Goal: Task Accomplishment & Management: Complete application form

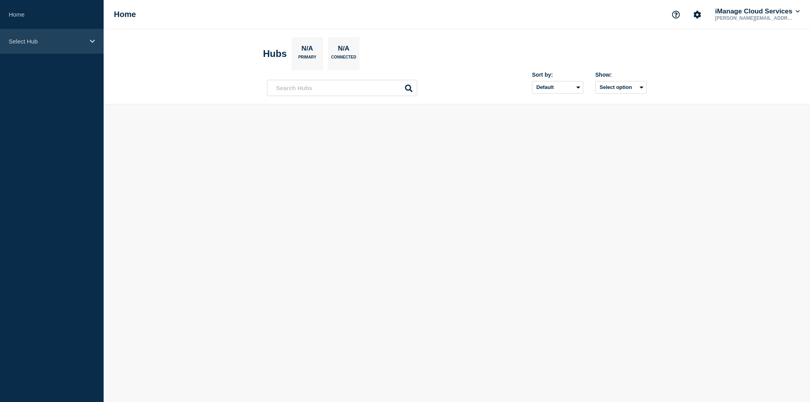
click at [65, 41] on p "Select Hub" at bounding box center [47, 41] width 76 height 7
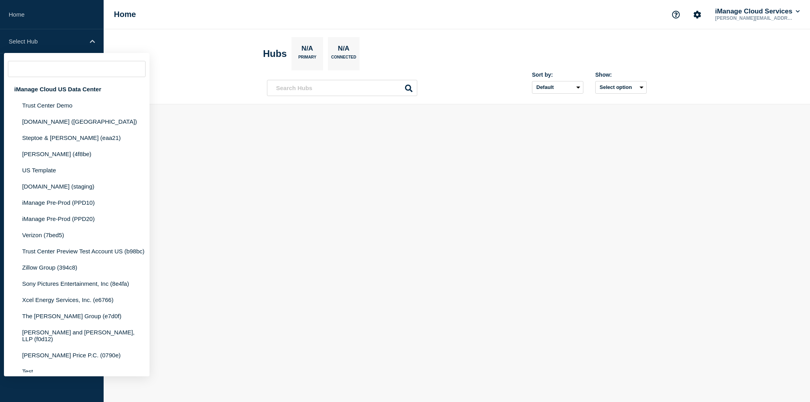
click at [279, 129] on body "Home Select Hub iManage Cloud US Data Center Trust Center Demo [DOMAIN_NAME] ([…" at bounding box center [405, 201] width 810 height 402
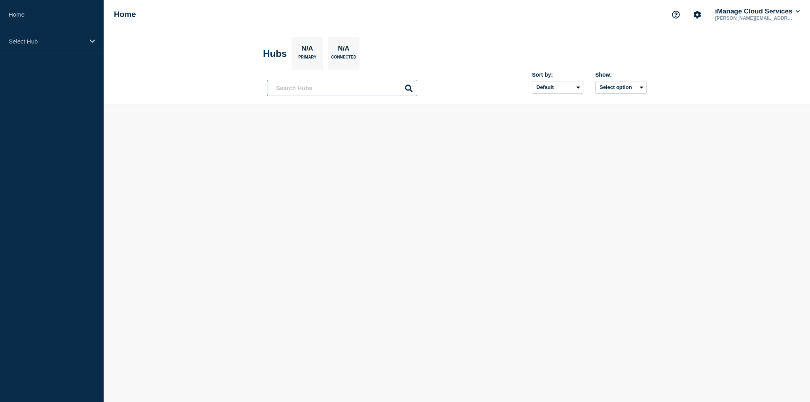
click at [328, 85] on input "text" at bounding box center [342, 88] width 150 height 16
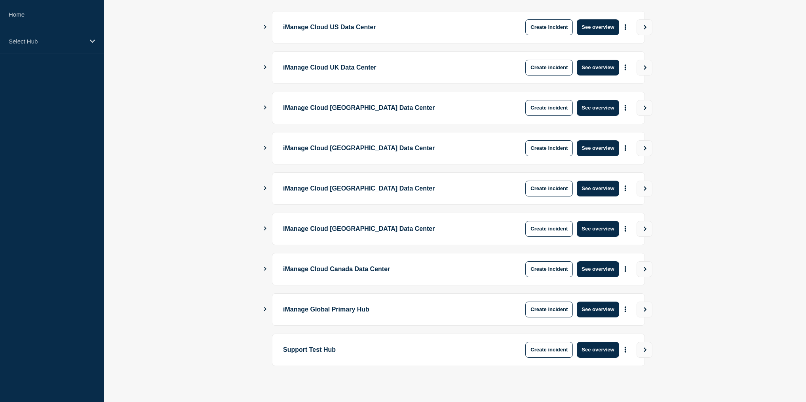
scroll to position [108, 0]
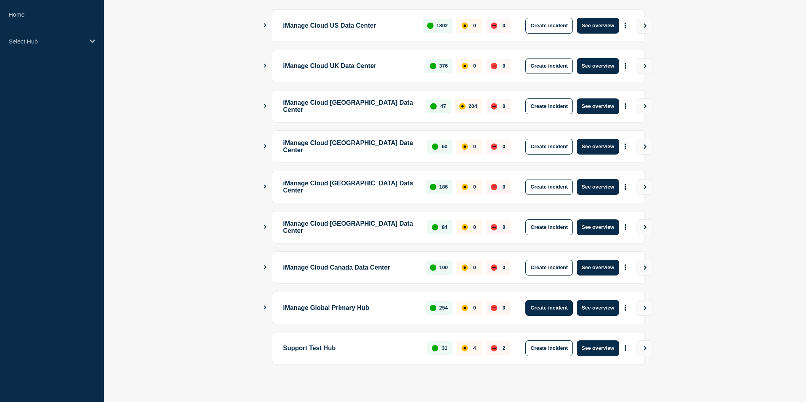
click at [553, 306] on button "Create incident" at bounding box center [548, 308] width 47 height 16
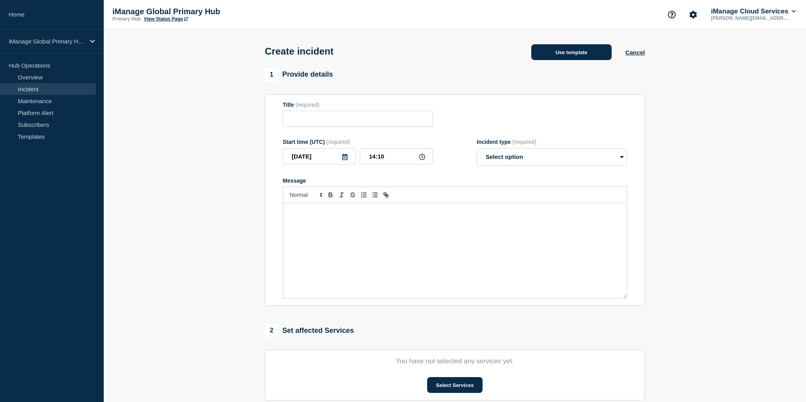
click at [592, 54] on button "Use template" at bounding box center [571, 52] width 80 height 16
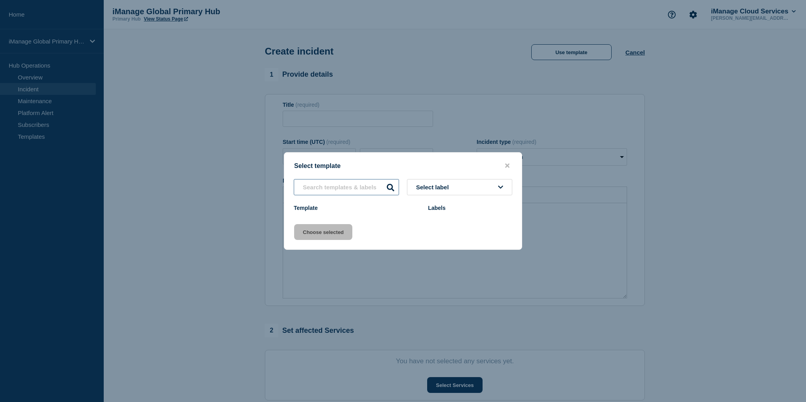
click at [377, 186] on input "text" at bounding box center [346, 187] width 105 height 16
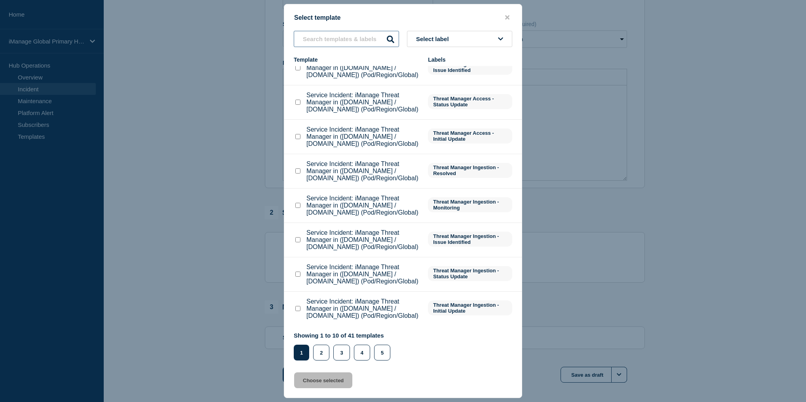
scroll to position [127, 0]
click at [319, 350] on button "2" at bounding box center [321, 353] width 16 height 16
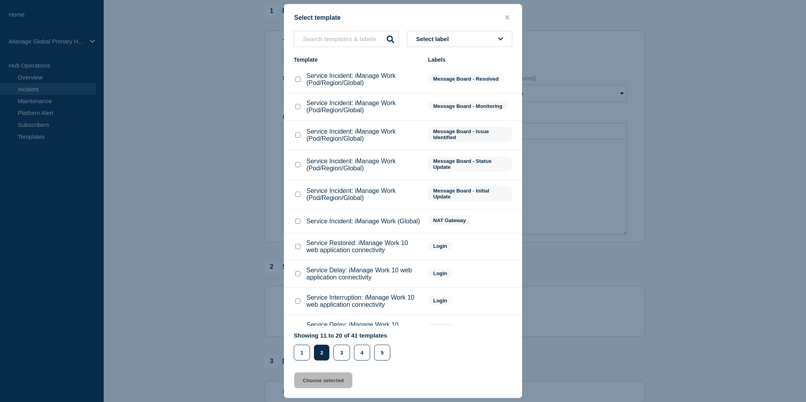
scroll to position [63, 0]
click at [303, 195] on div "Service Incident: iManage Work (Pod/Region/Global)" at bounding box center [357, 195] width 126 height 14
click at [299, 197] on input "Service Incident: iManage Work (Pod/Region/Global) checkbox" at bounding box center [297, 194] width 5 height 5
checkbox input "true"
click at [334, 382] on button "Choose selected" at bounding box center [323, 381] width 58 height 16
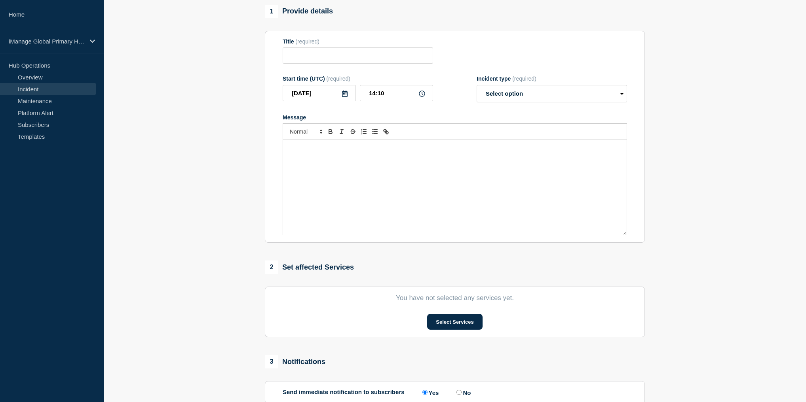
type input "Service Incident: iManage Work (Pod/Region/Global)"
select select "investigating"
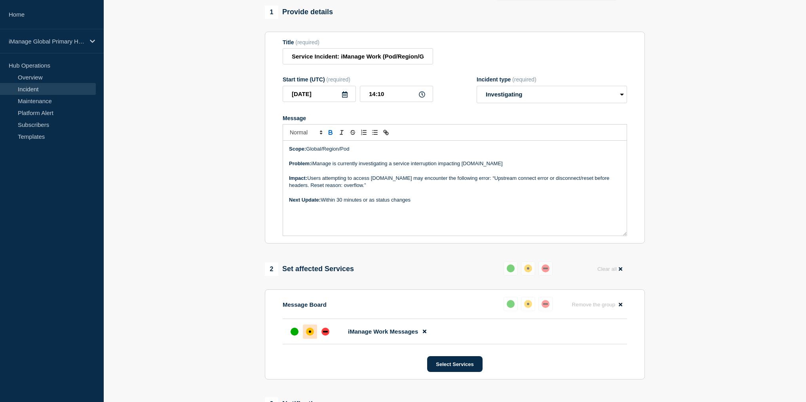
click at [485, 167] on p "Problem: iManage is currently investigating a service interruption impacting [D…" at bounding box center [455, 163] width 332 height 7
click at [421, 194] on p "Message" at bounding box center [455, 193] width 332 height 7
click at [412, 190] on p "Impact: Users attempting to access [DOMAIN_NAME] may encounter the following er…" at bounding box center [455, 182] width 332 height 15
click at [552, 97] on select "Select option Investigating Identified Monitoring" at bounding box center [551, 94] width 150 height 17
click at [705, 100] on section "1 Provide details Title (required) Service Incident: iManage Work (Pod/Region/G…" at bounding box center [455, 253] width 702 height 495
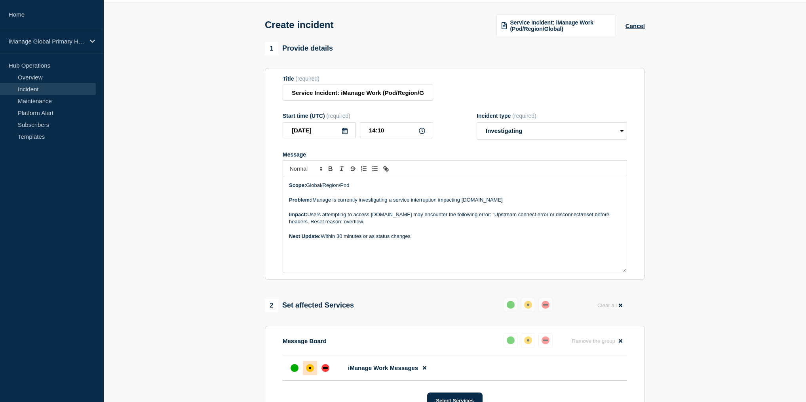
scroll to position [0, 0]
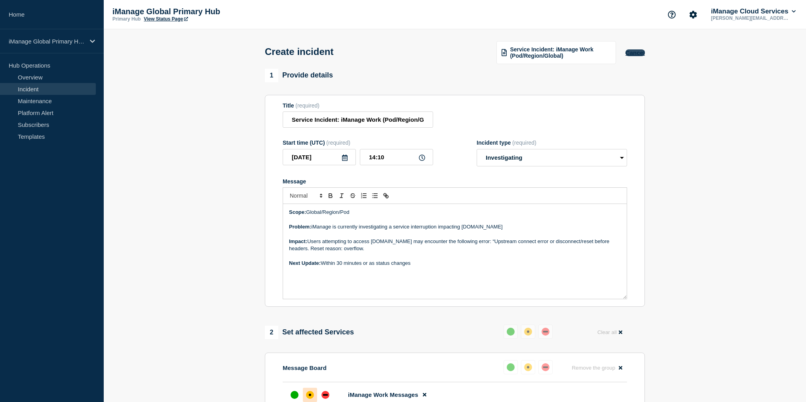
click at [632, 55] on button "Cancel" at bounding box center [634, 52] width 19 height 7
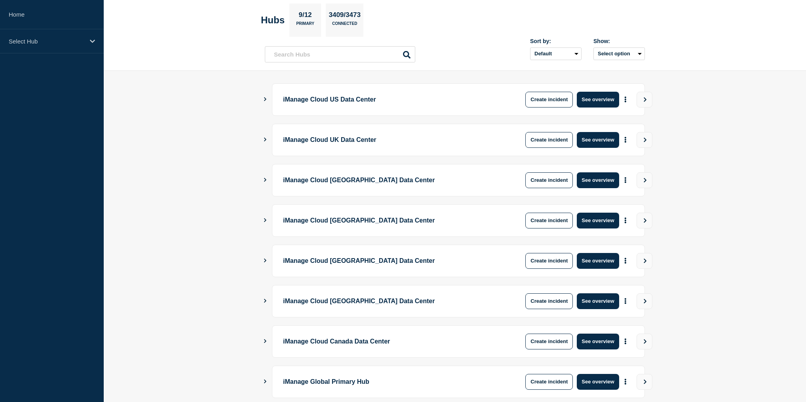
scroll to position [108, 0]
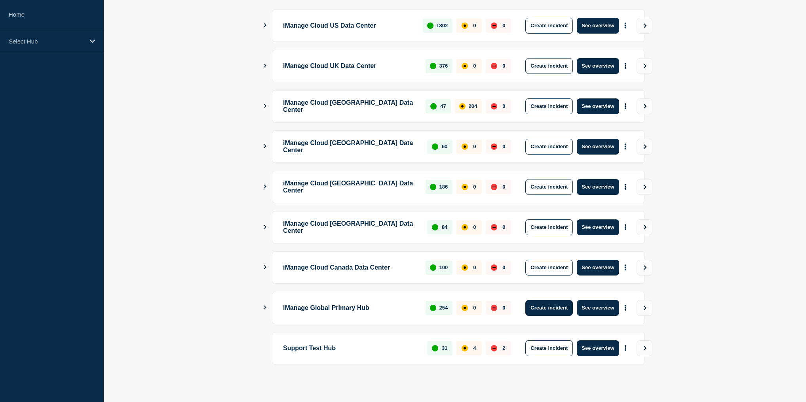
click at [550, 304] on button "Create incident" at bounding box center [548, 308] width 47 height 16
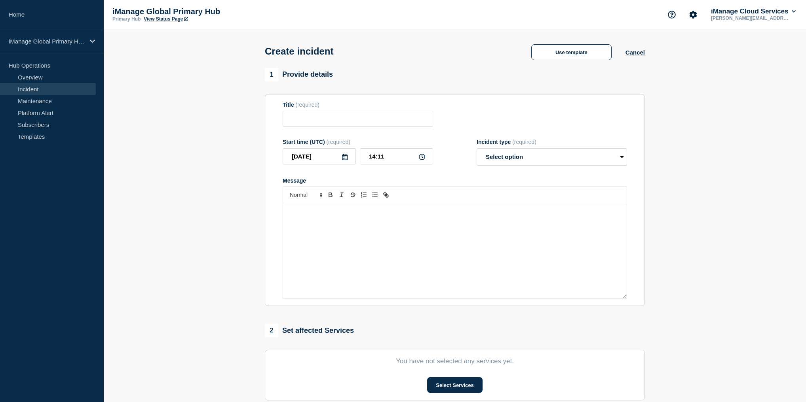
click at [571, 62] on div "Create incident Use template Cancel" at bounding box center [455, 48] width 398 height 39
click at [572, 54] on button "Use template" at bounding box center [571, 52] width 80 height 16
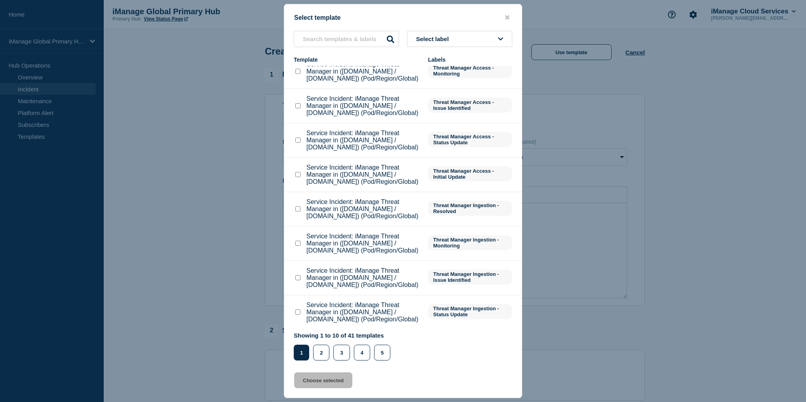
scroll to position [88, 0]
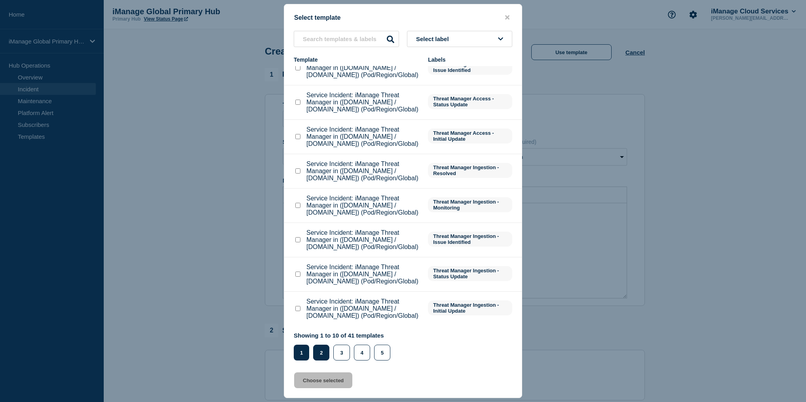
click at [327, 356] on button "2" at bounding box center [321, 353] width 16 height 16
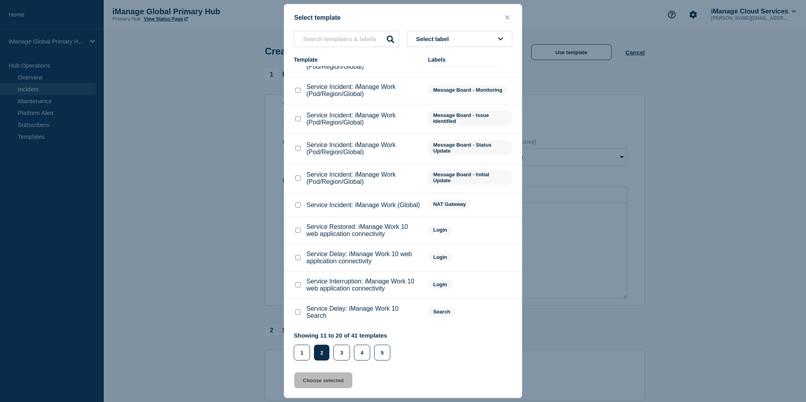
click at [298, 116] on input "Service Incident: iManage Work (Pod/Region/Global) checkbox" at bounding box center [297, 118] width 5 height 5
checkbox input "true"
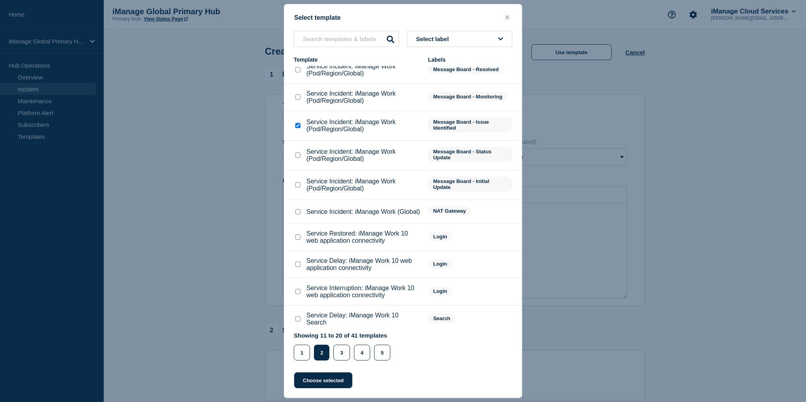
scroll to position [0, 0]
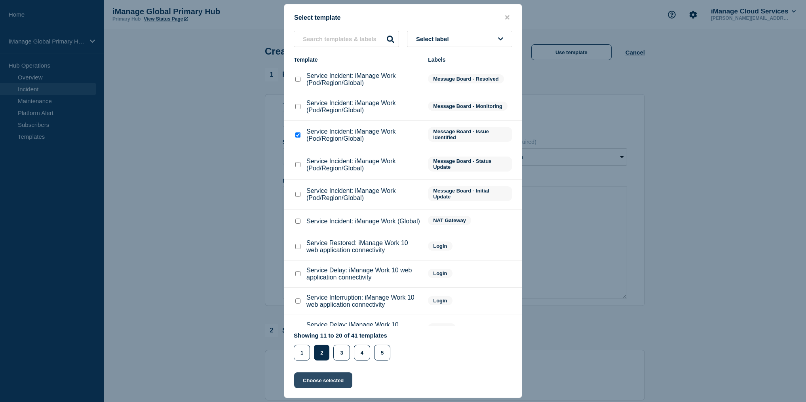
click at [331, 384] on button "Choose selected" at bounding box center [323, 381] width 58 height 16
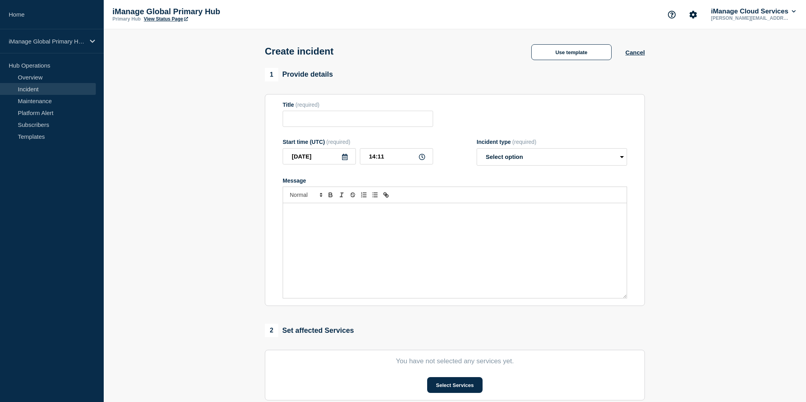
type input "Service Incident: iManage Work (Pod/Region/Global)"
select select "identified"
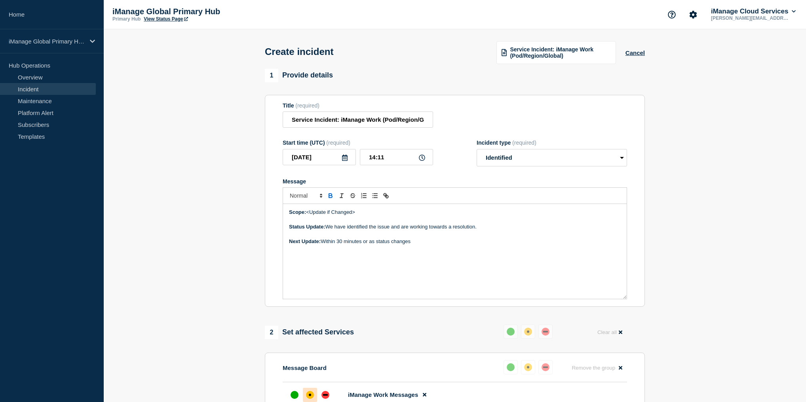
click at [455, 250] on div "Scope: <Update if Changed> Status Update: We have identified the issue and are …" at bounding box center [454, 251] width 343 height 95
click at [576, 49] on span "Service Incident: iManage Work (Pod/Region/Global)" at bounding box center [560, 52] width 101 height 13
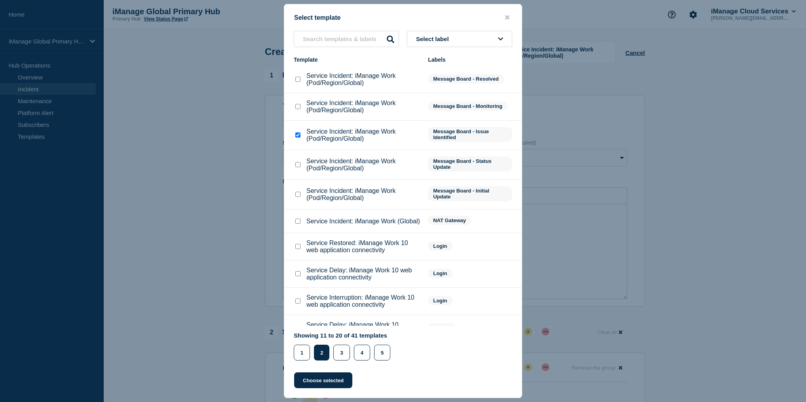
click at [296, 138] on input "Service Incident: iManage Work (Pod/Region/Global) checkbox" at bounding box center [297, 135] width 5 height 5
checkbox input "false"
click at [296, 197] on input "Service Incident: iManage Work (Pod/Region/Global) checkbox" at bounding box center [297, 194] width 5 height 5
checkbox input "true"
click at [343, 386] on button "Choose selected" at bounding box center [323, 381] width 58 height 16
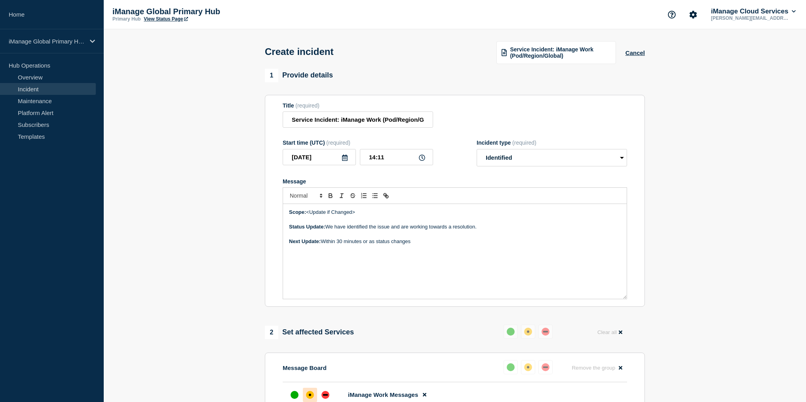
select select "investigating"
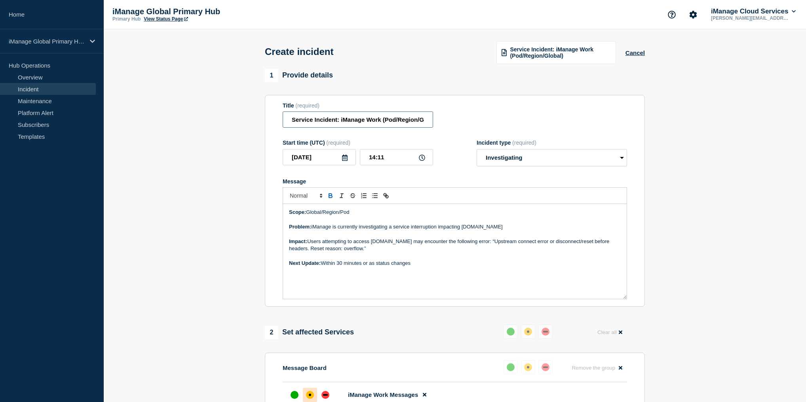
scroll to position [0, 15]
drag, startPoint x: 383, startPoint y: 121, endPoint x: 407, endPoint y: 125, distance: 24.5
click at [427, 118] on input "Service Incident: iManage Work (Pod/Region/Global)" at bounding box center [358, 120] width 150 height 16
click at [483, 238] on p "Message" at bounding box center [455, 234] width 332 height 7
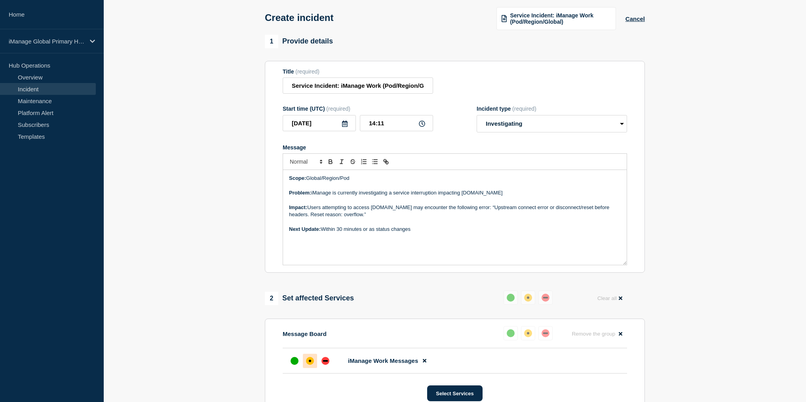
scroll to position [0, 0]
